Goal: Information Seeking & Learning: Learn about a topic

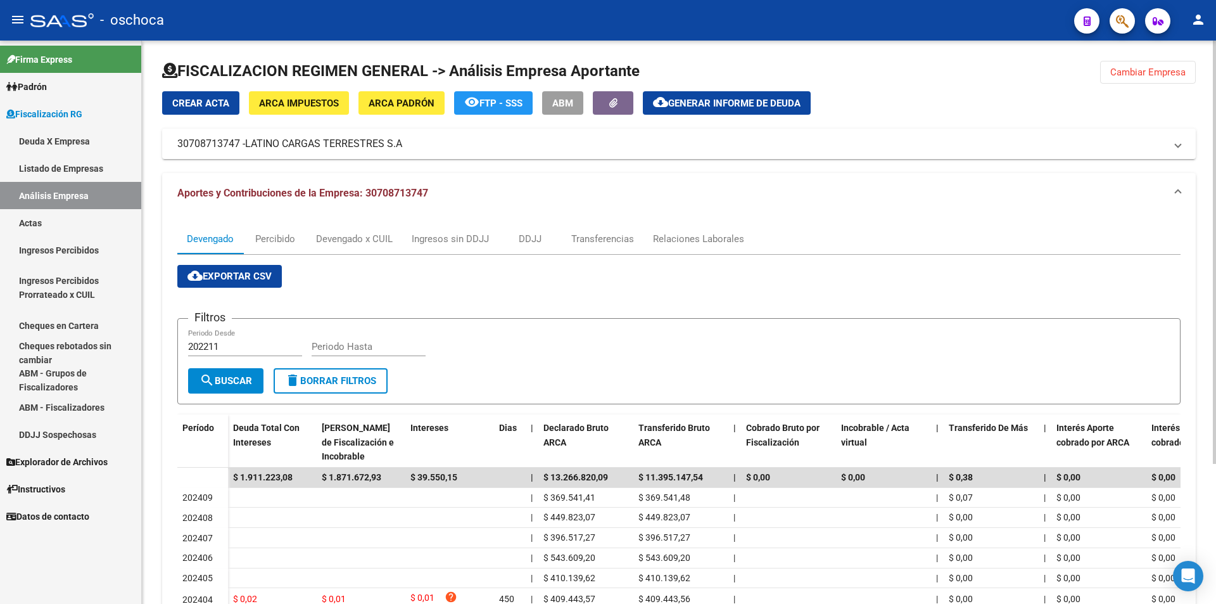
click at [1175, 72] on span "Cambiar Empresa" at bounding box center [1147, 71] width 75 height 11
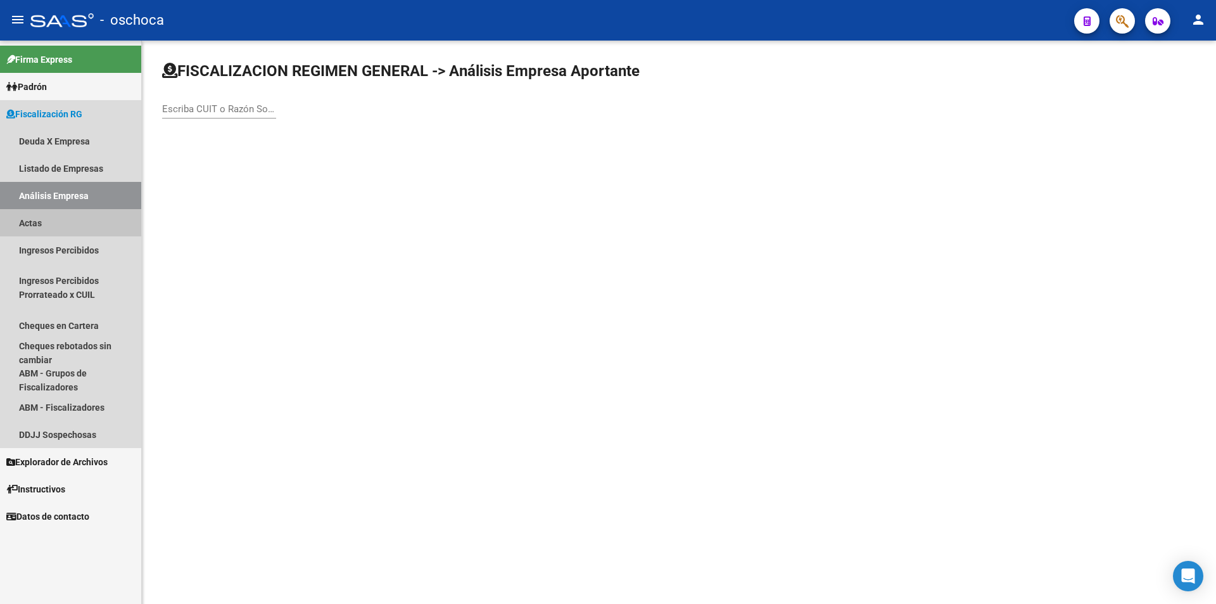
click at [63, 224] on link "Actas" at bounding box center [70, 222] width 141 height 27
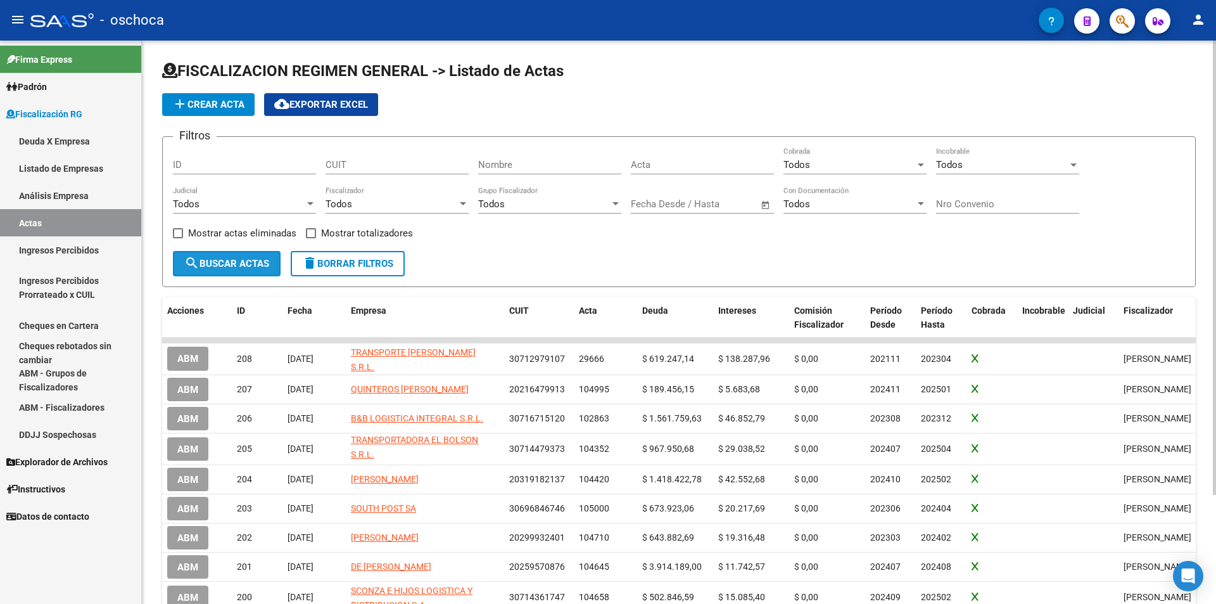
click at [256, 265] on span "search Buscar Actas" at bounding box center [226, 263] width 85 height 11
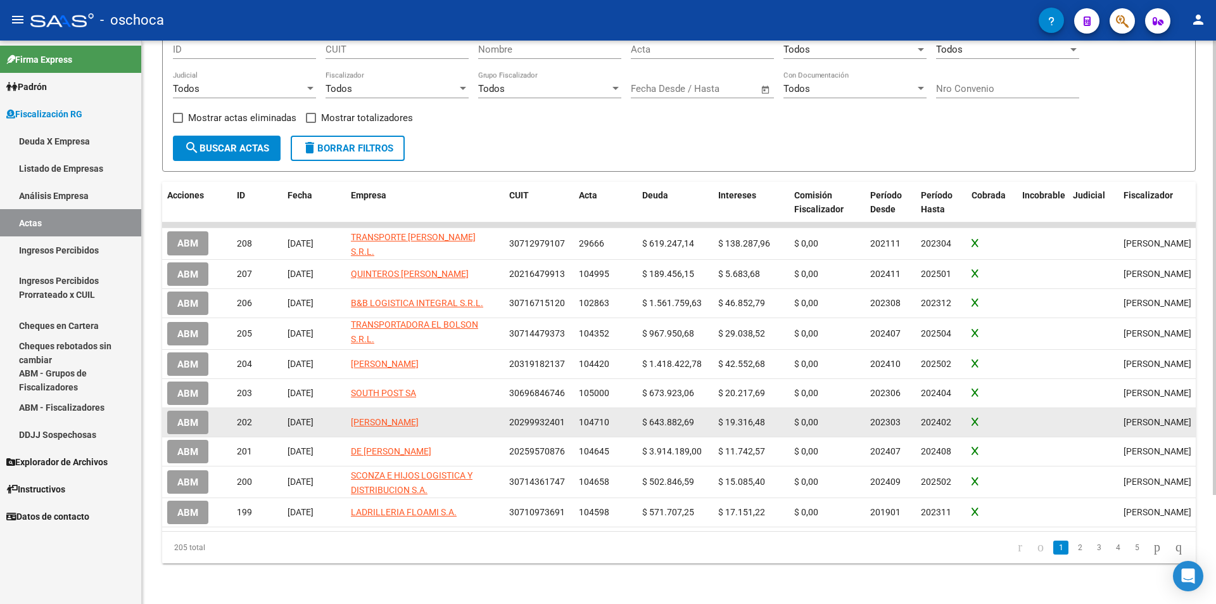
scroll to position [135, 0]
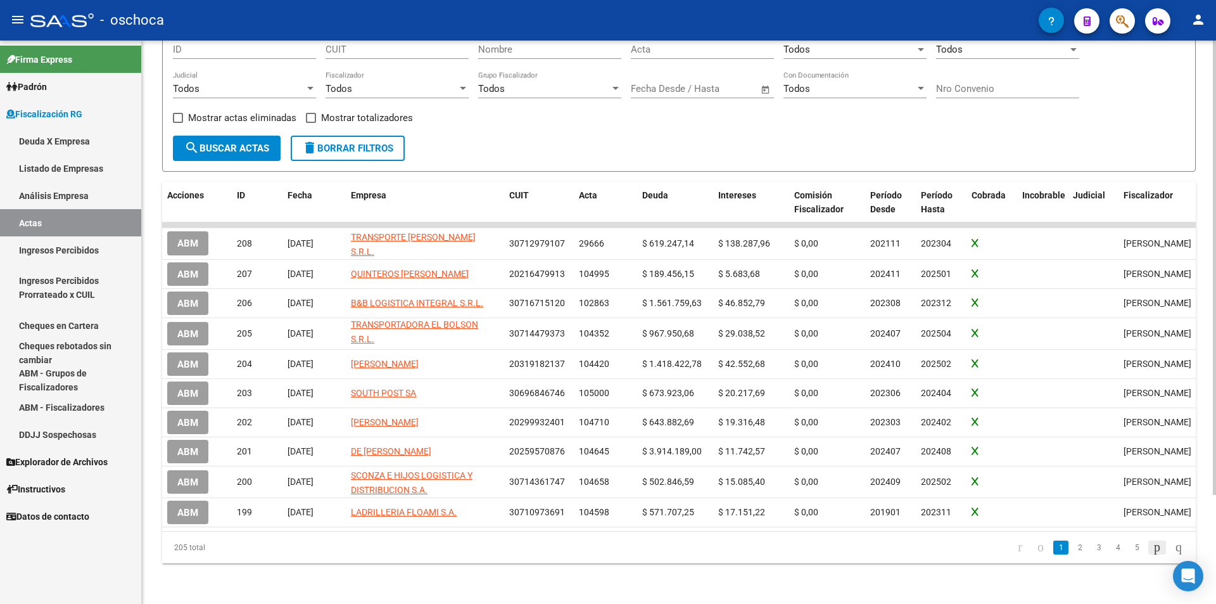
click at [1152, 544] on icon "go to next page" at bounding box center [1157, 546] width 10 height 15
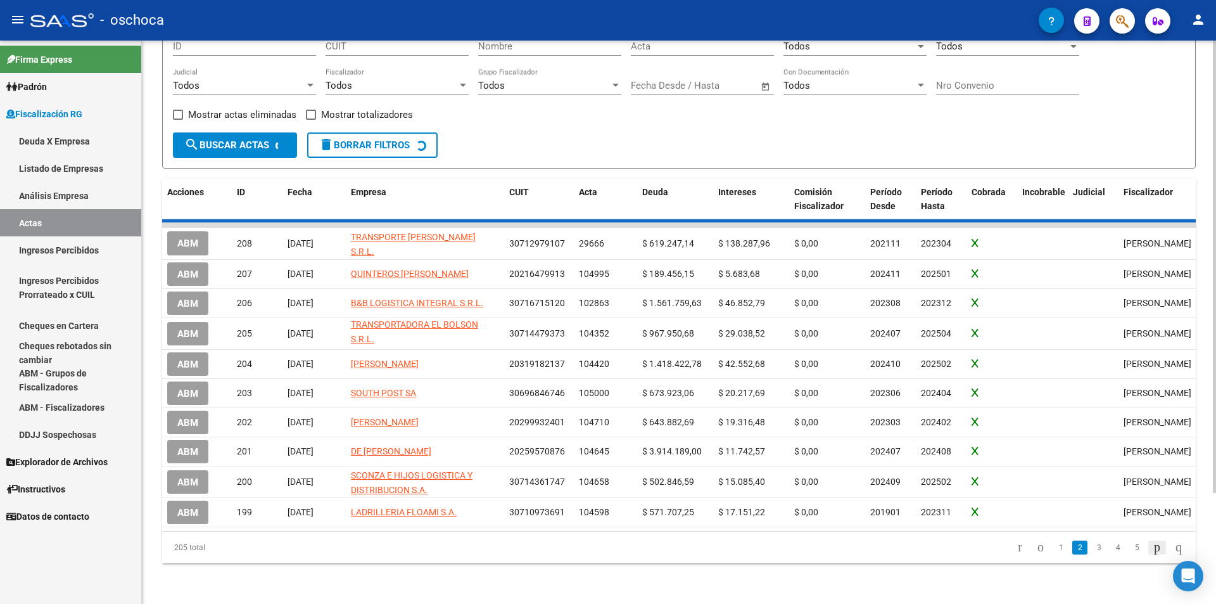
scroll to position [130, 0]
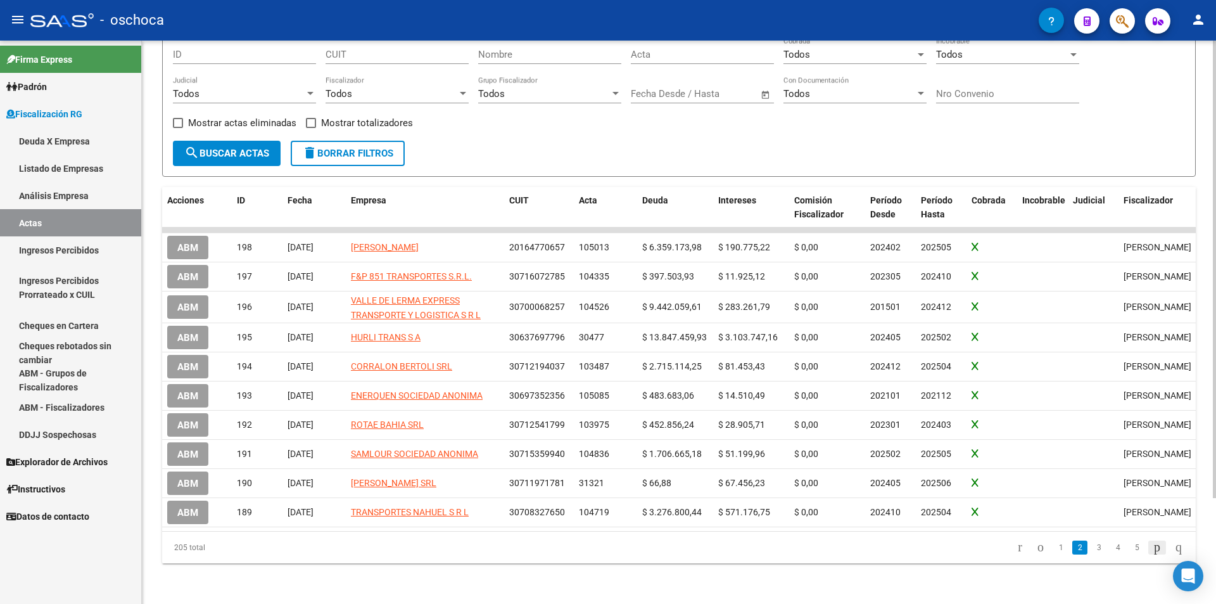
click at [1152, 544] on icon "go to next page" at bounding box center [1157, 546] width 10 height 15
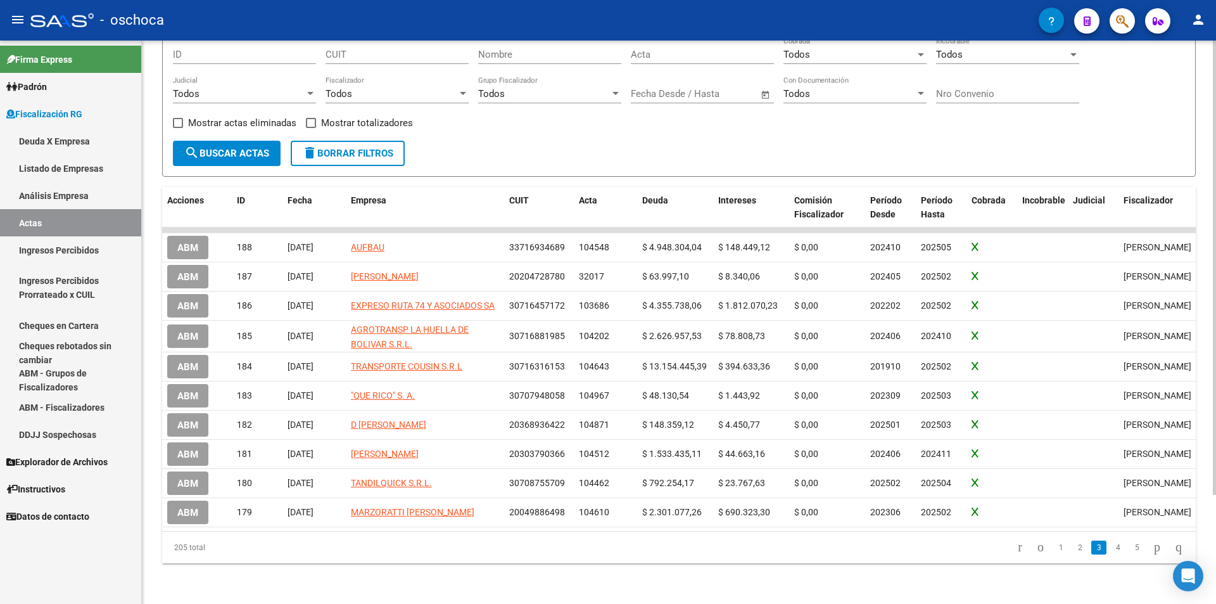
scroll to position [135, 0]
click at [1152, 544] on icon "go to next page" at bounding box center [1157, 546] width 10 height 15
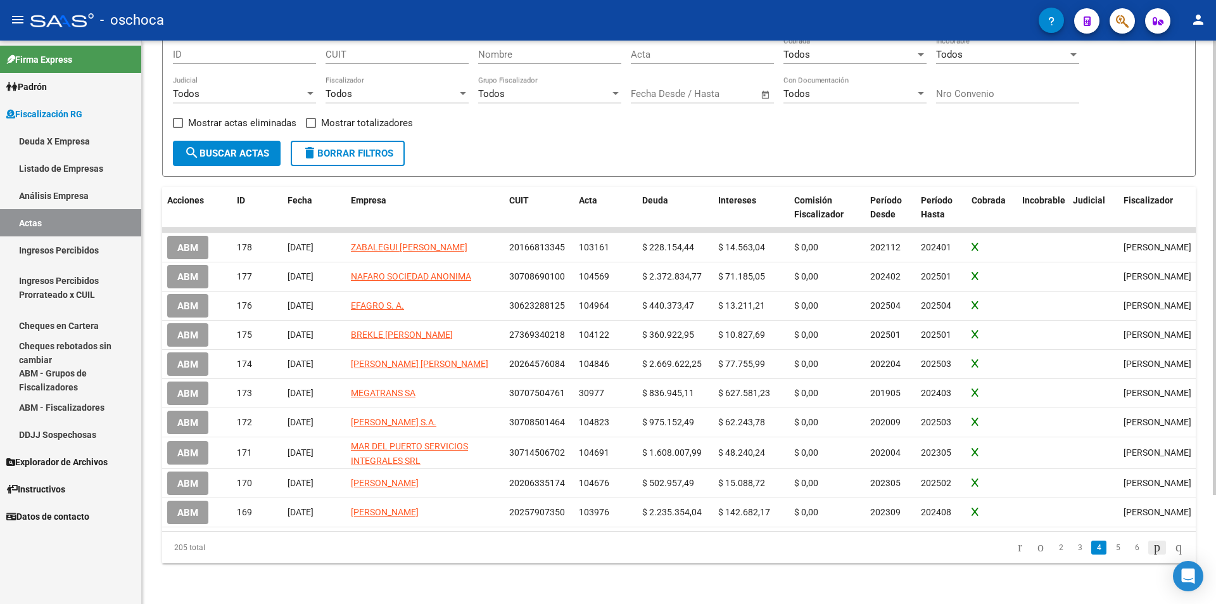
click at [1152, 543] on icon "go to next page" at bounding box center [1157, 546] width 10 height 15
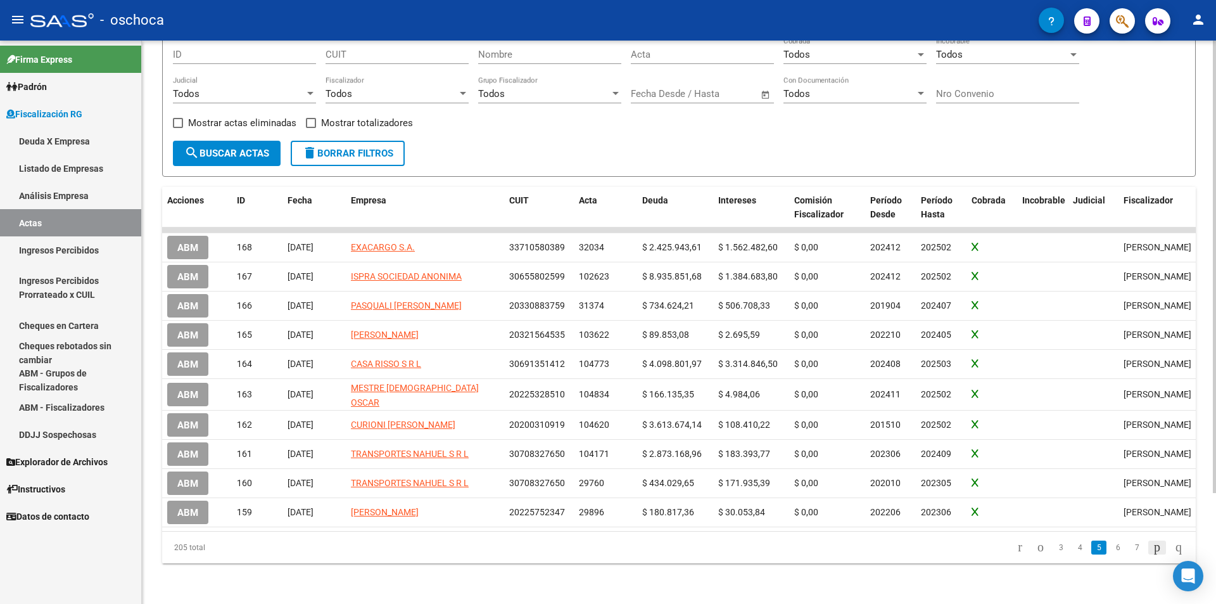
scroll to position [130, 0]
click at [1152, 543] on icon "go to next page" at bounding box center [1157, 546] width 10 height 15
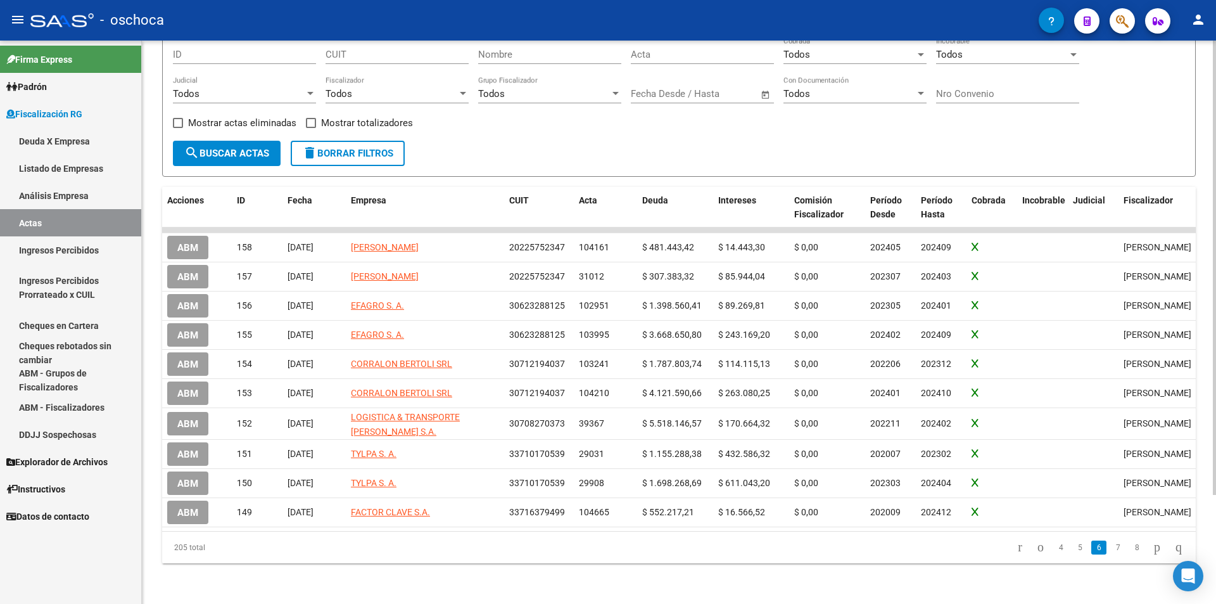
scroll to position [135, 0]
click at [1152, 542] on icon "go to next page" at bounding box center [1157, 546] width 10 height 15
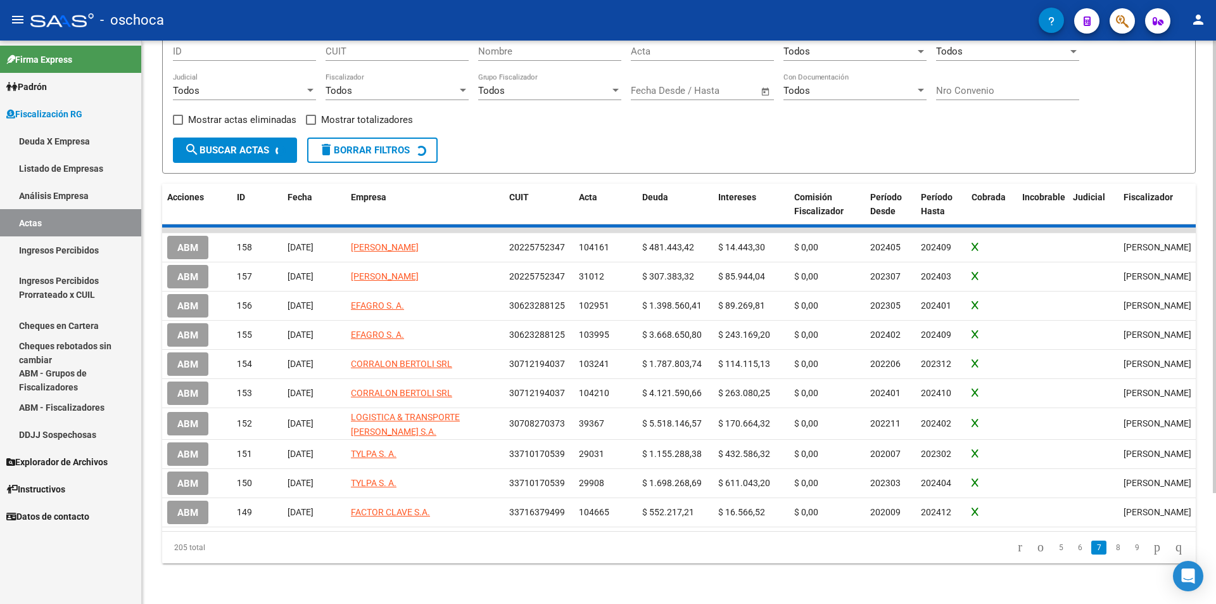
scroll to position [127, 0]
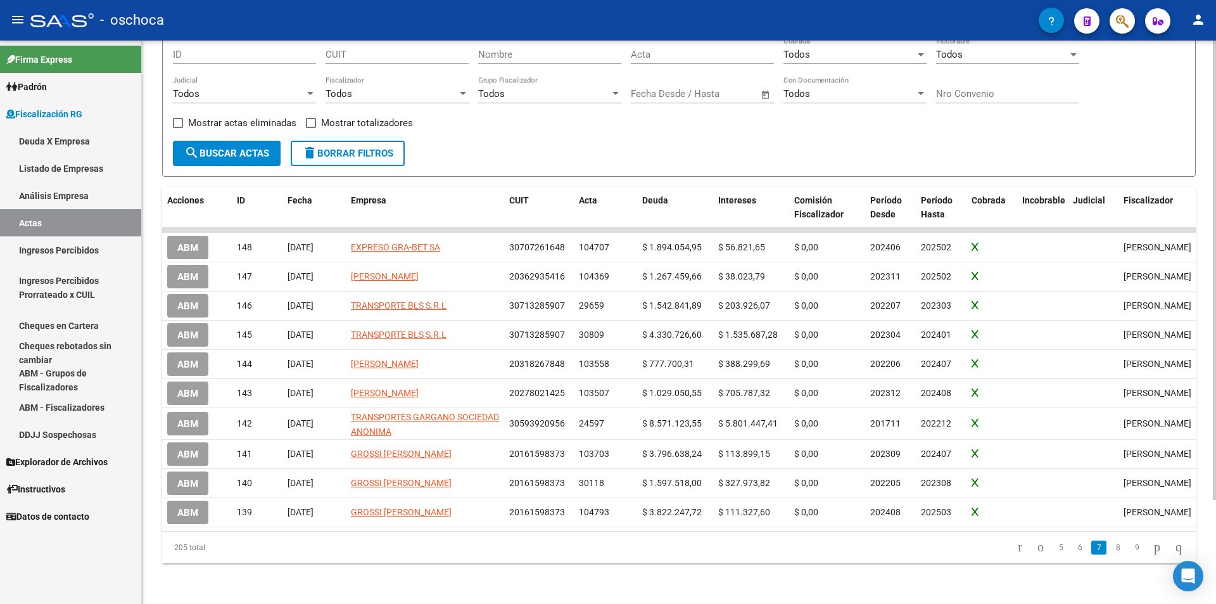
click at [1152, 541] on icon "go to next page" at bounding box center [1157, 546] width 10 height 15
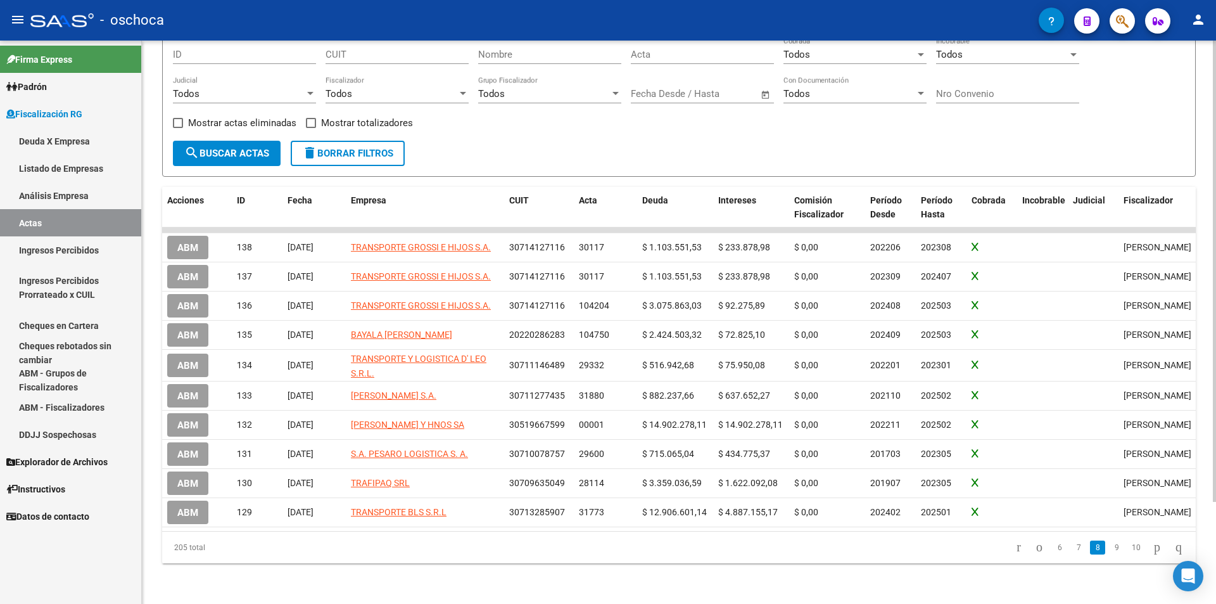
scroll to position [125, 0]
click at [1152, 541] on icon "go to next page" at bounding box center [1157, 546] width 10 height 15
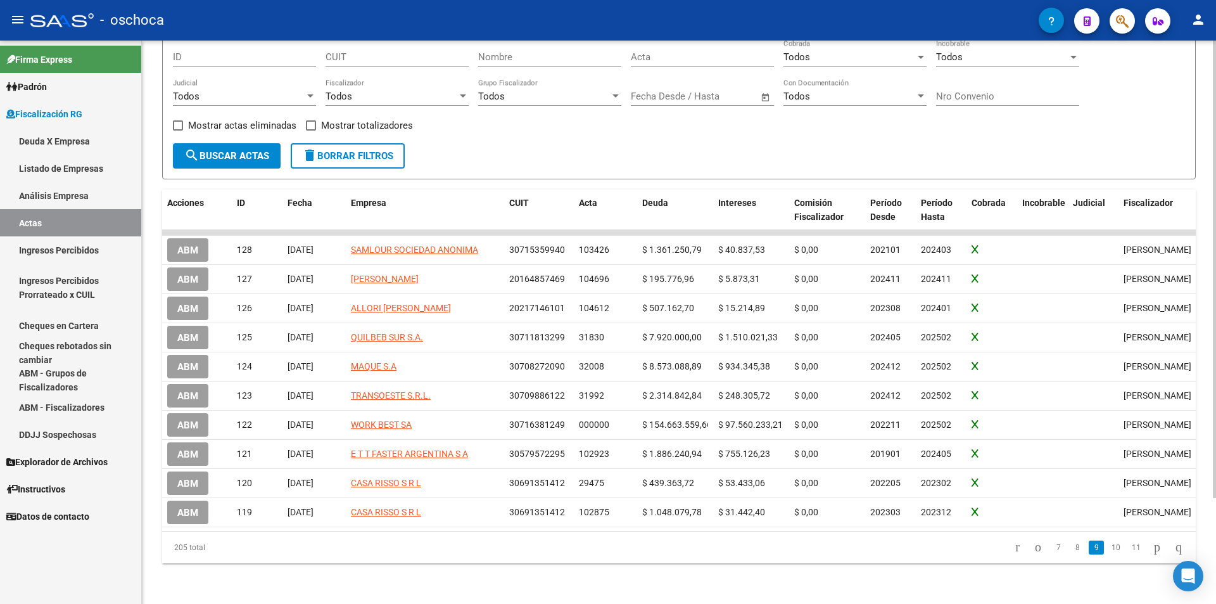
scroll to position [130, 0]
click at [1152, 541] on icon "go to next page" at bounding box center [1157, 546] width 10 height 15
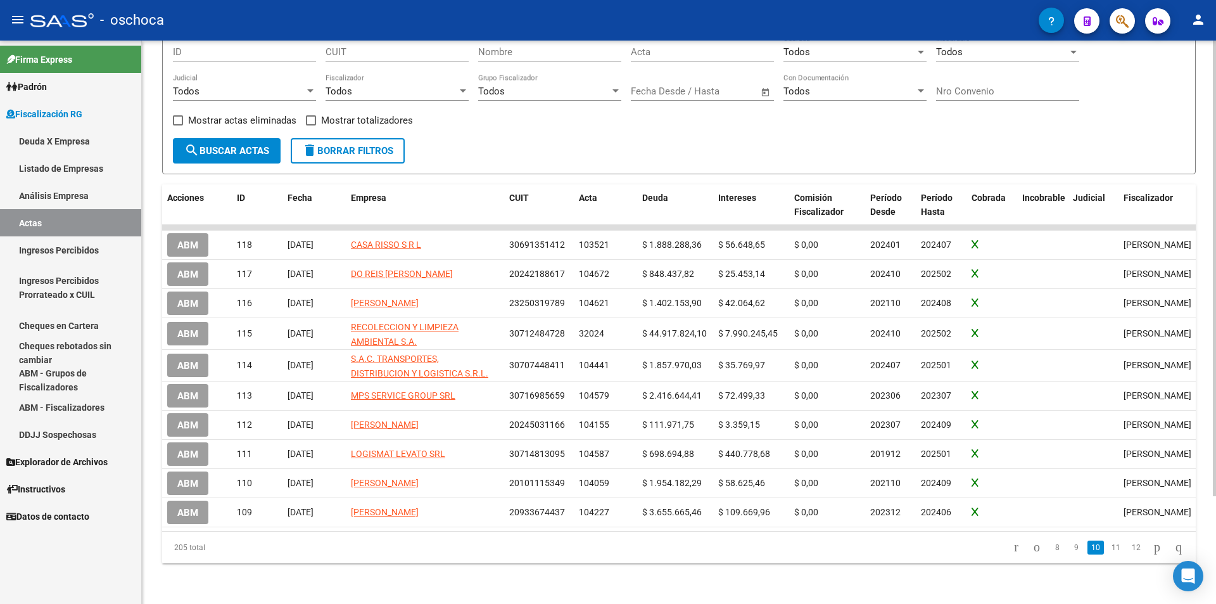
scroll to position [135, 0]
click at [1151, 541] on li at bounding box center [1157, 547] width 22 height 22
click at [1152, 552] on icon "go to next page" at bounding box center [1157, 546] width 10 height 15
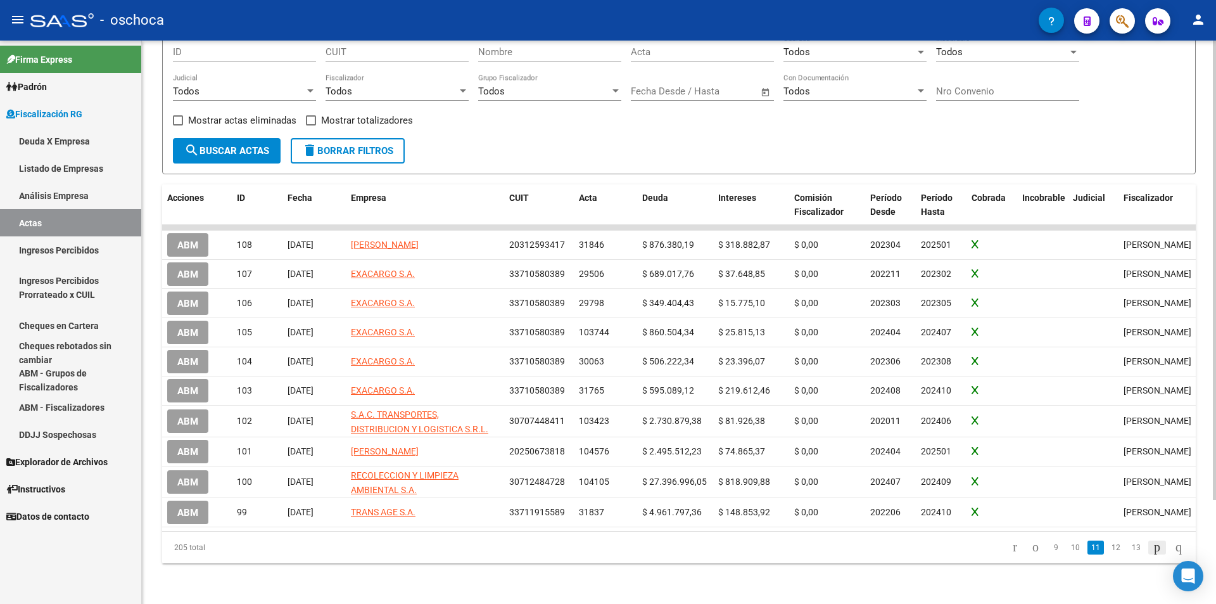
click at [1152, 552] on icon "go to next page" at bounding box center [1157, 546] width 10 height 15
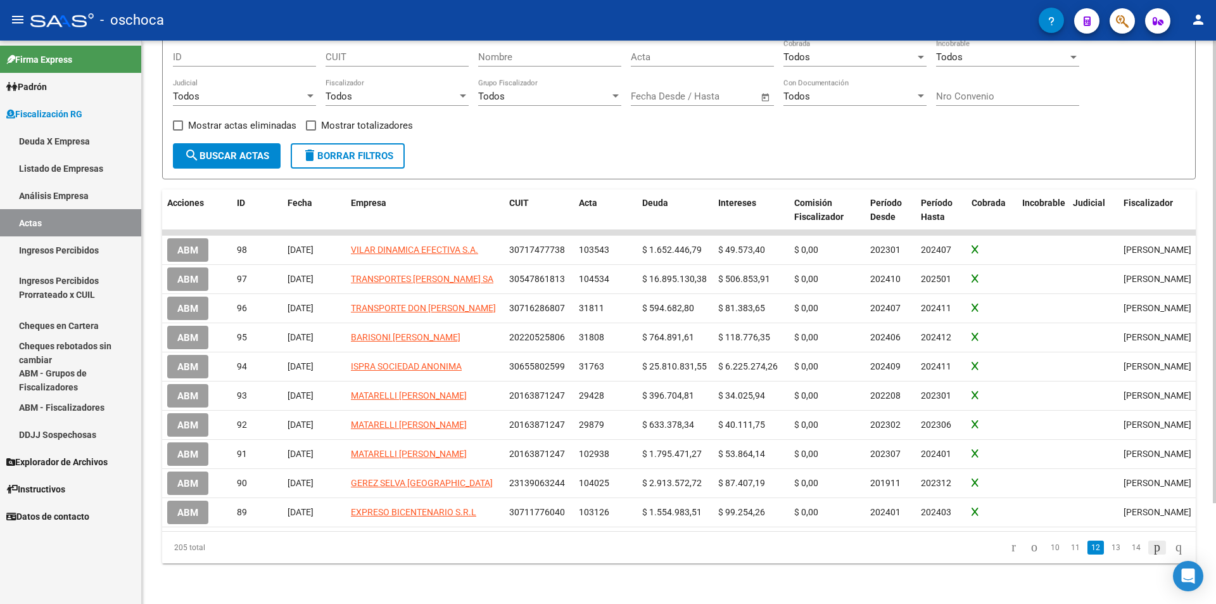
click at [1152, 552] on icon "go to next page" at bounding box center [1157, 546] width 10 height 15
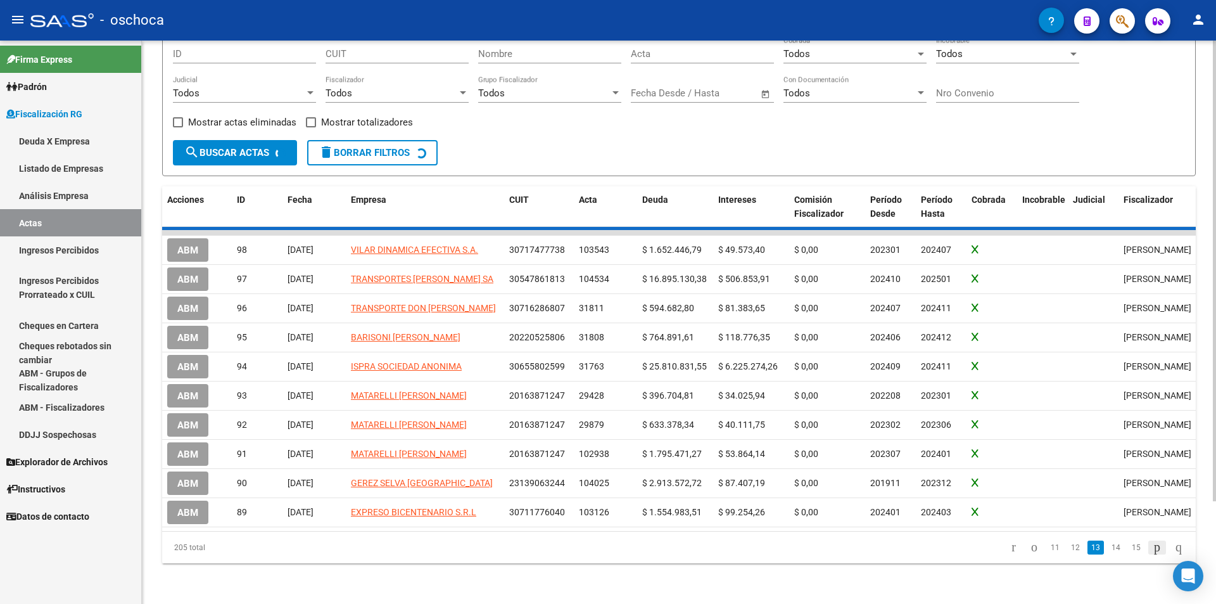
scroll to position [122, 0]
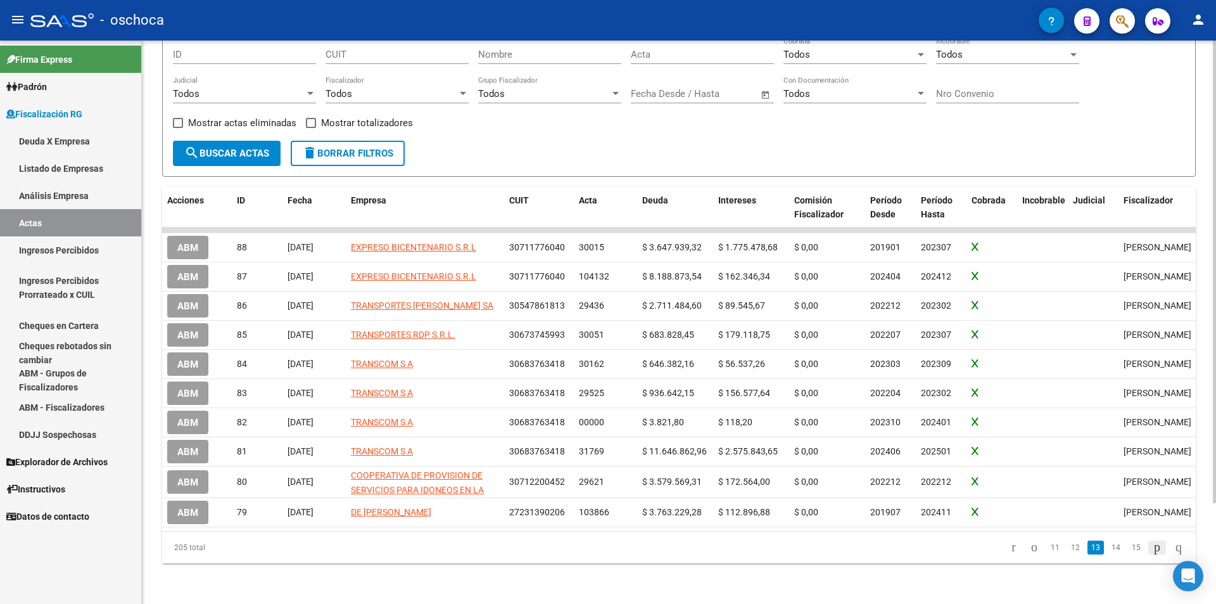
click at [1152, 552] on icon "go to next page" at bounding box center [1157, 546] width 10 height 15
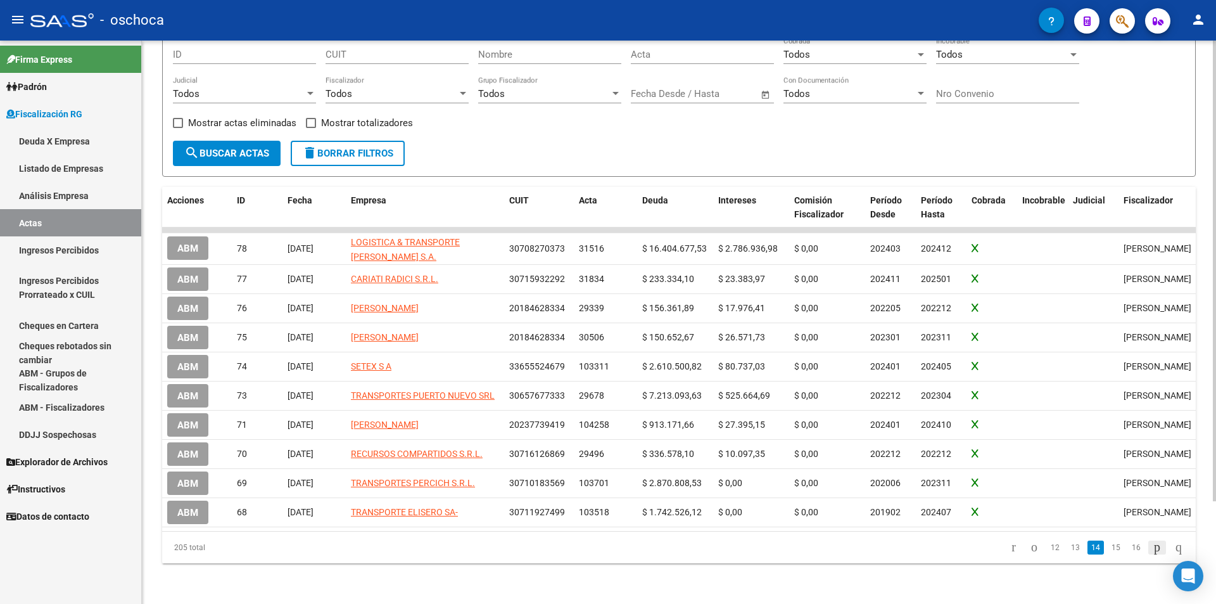
scroll to position [127, 0]
click at [1152, 552] on icon "go to next page" at bounding box center [1157, 546] width 10 height 15
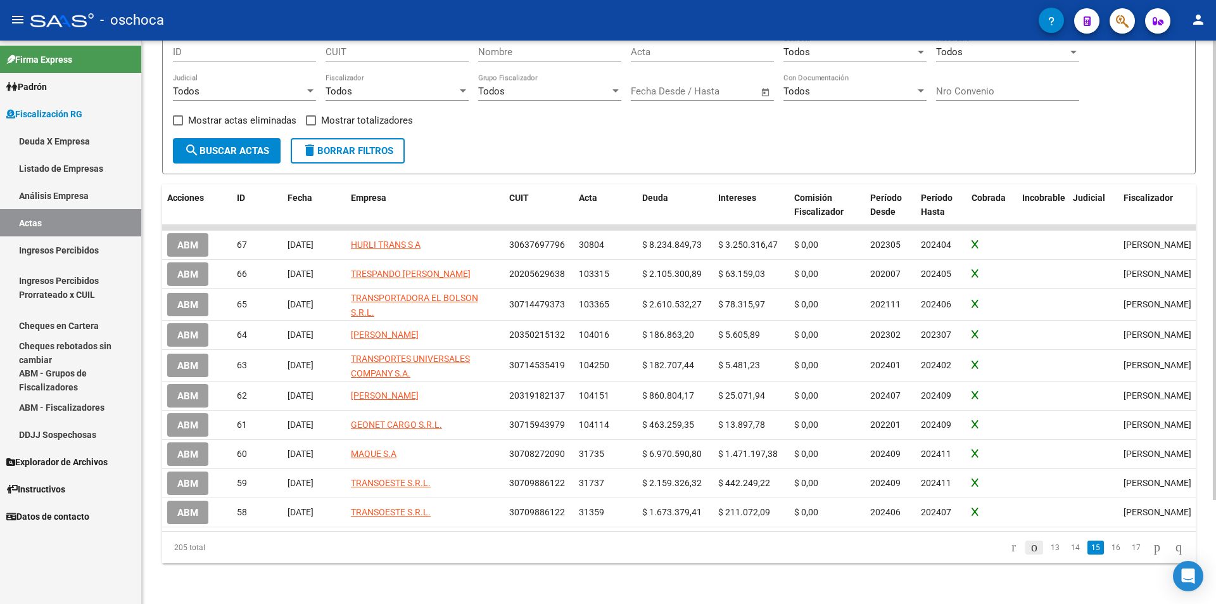
click at [1029, 548] on icon "go to previous page" at bounding box center [1034, 546] width 10 height 15
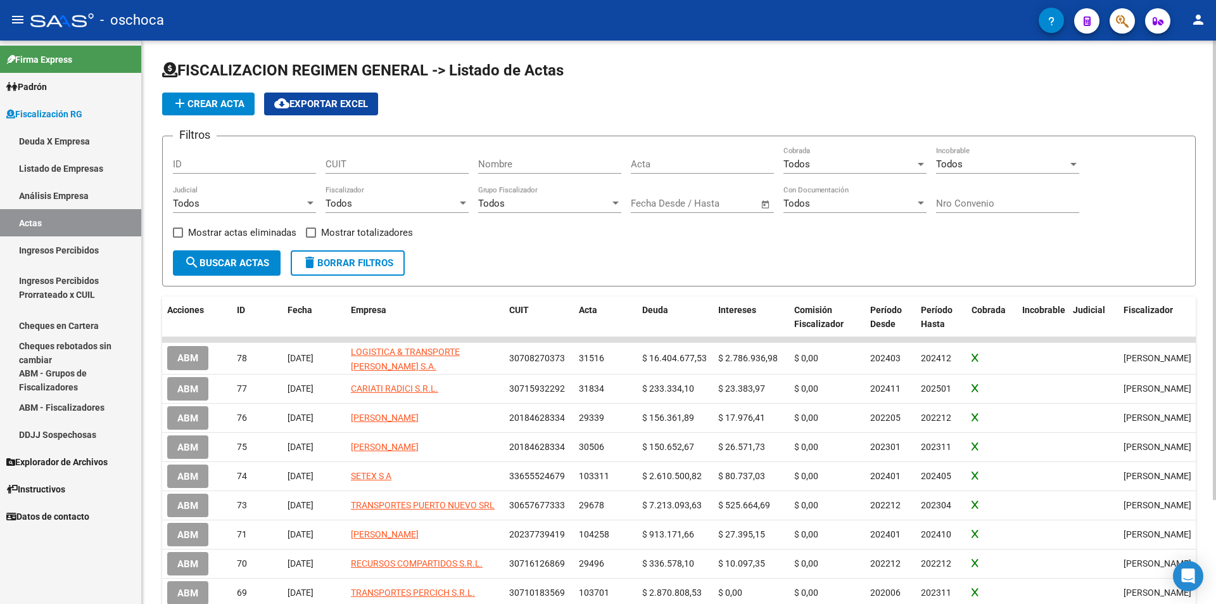
scroll to position [0, 0]
click at [82, 190] on link "Análisis Empresa" at bounding box center [70, 195] width 141 height 27
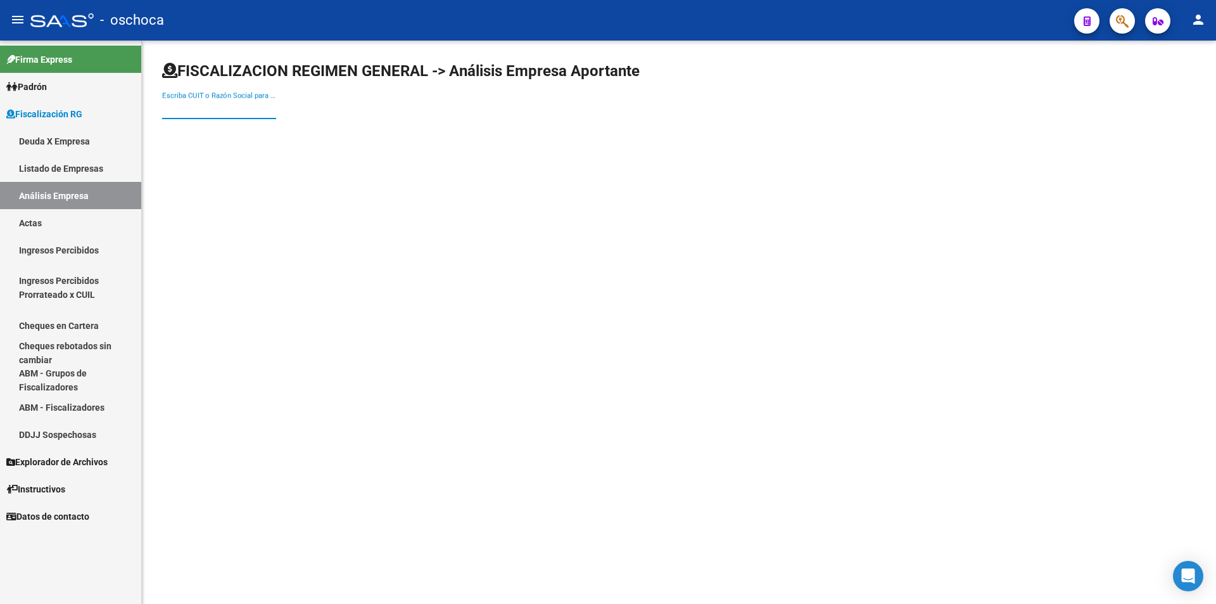
click at [200, 108] on input "Escriba CUIT o Razón Social para buscar" at bounding box center [219, 108] width 114 height 11
type input "2030772586"
click at [246, 140] on span "[PERSON_NAME]" at bounding box center [352, 133] width 360 height 30
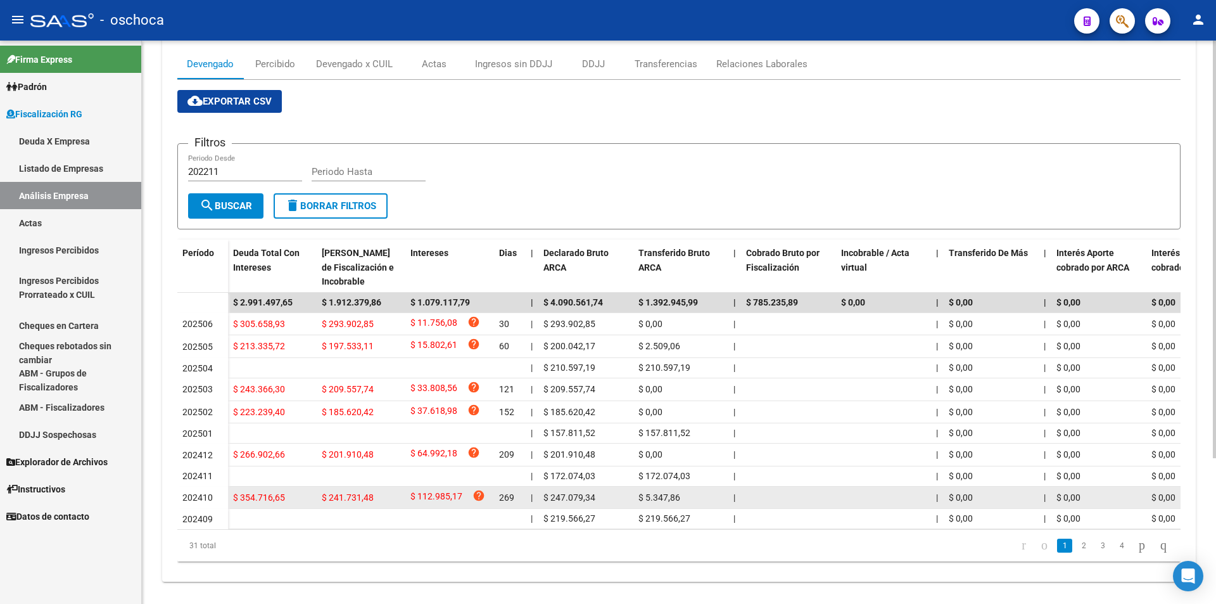
scroll to position [190, 0]
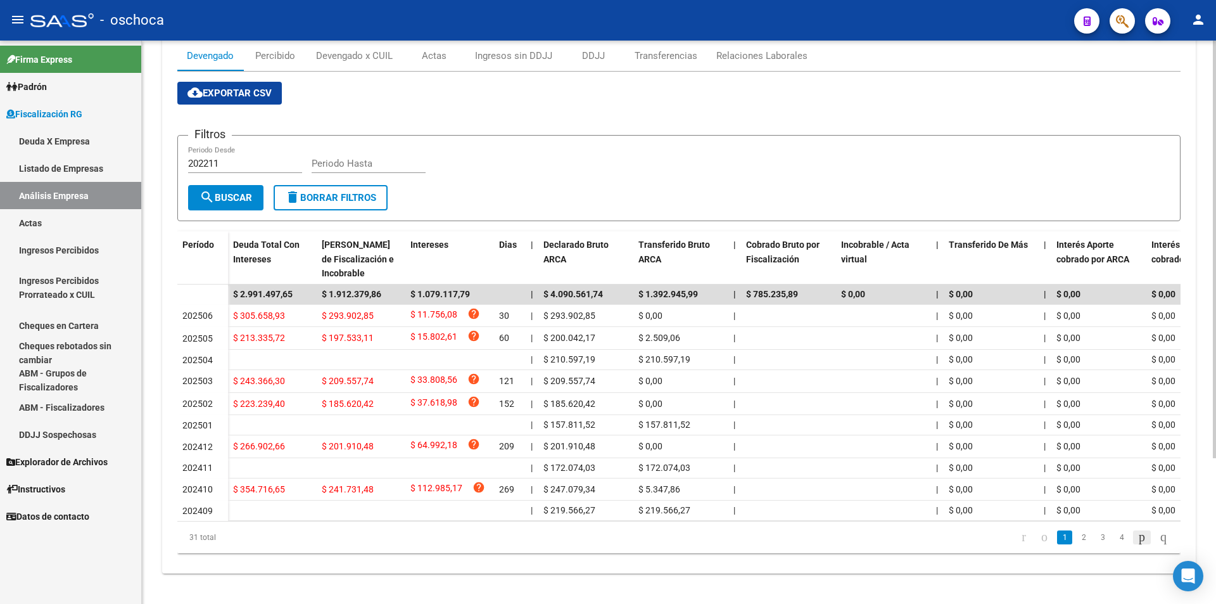
click at [1137, 543] on icon "go to next page" at bounding box center [1142, 536] width 10 height 15
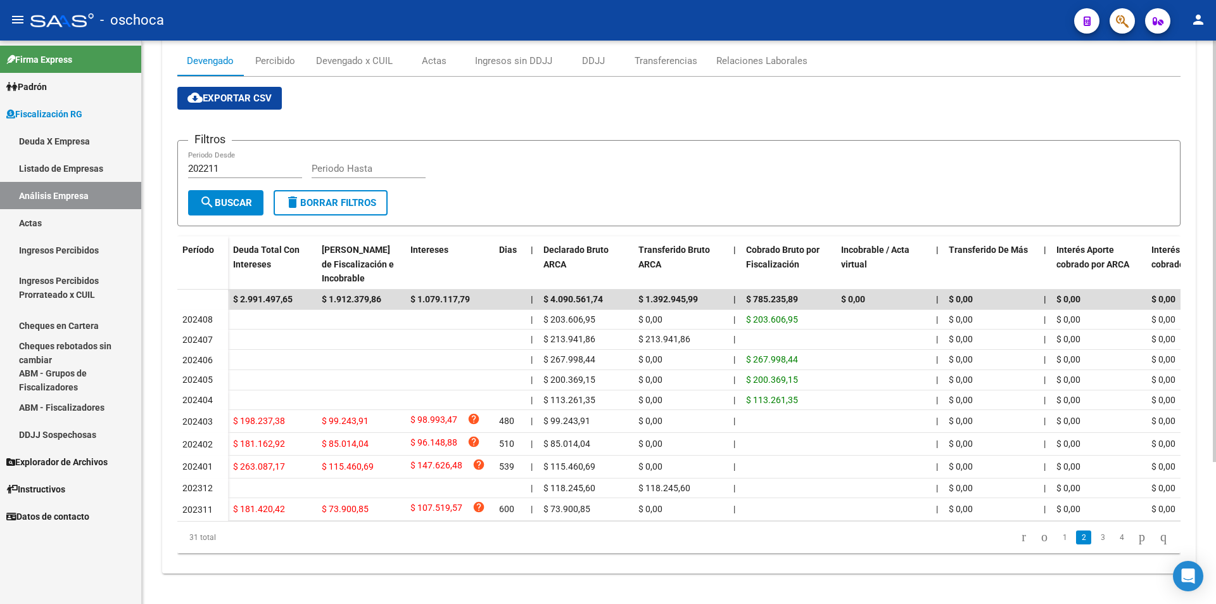
click at [1137, 536] on icon "go to next page" at bounding box center [1142, 536] width 10 height 15
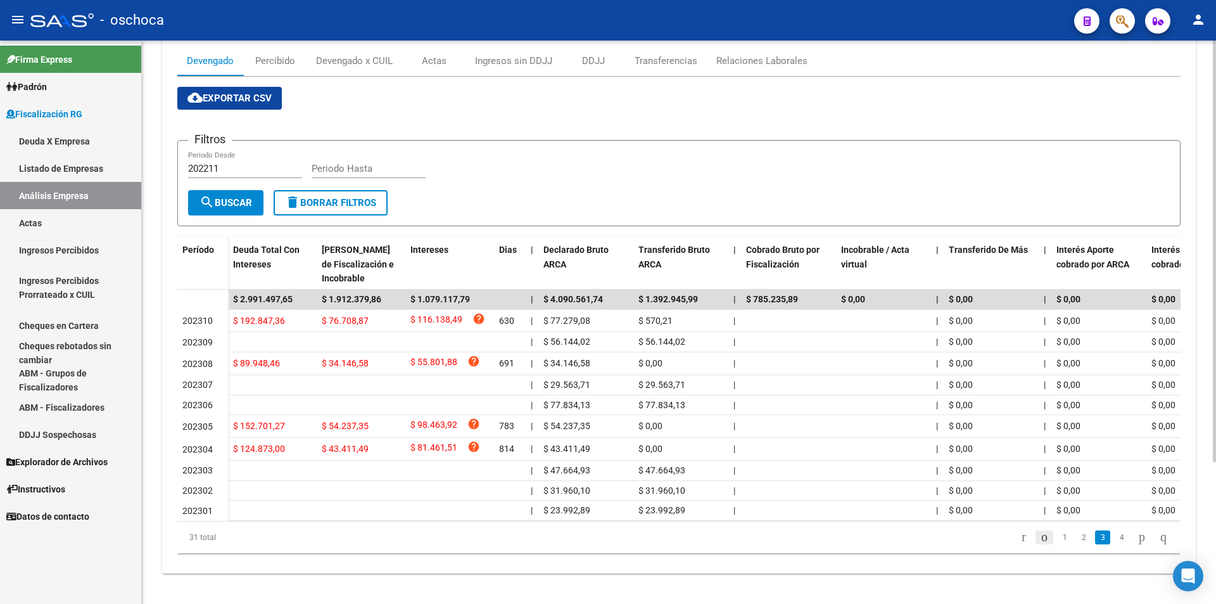
click at [1039, 538] on icon "go to previous page" at bounding box center [1044, 536] width 10 height 15
